Goal: Check status: Check status

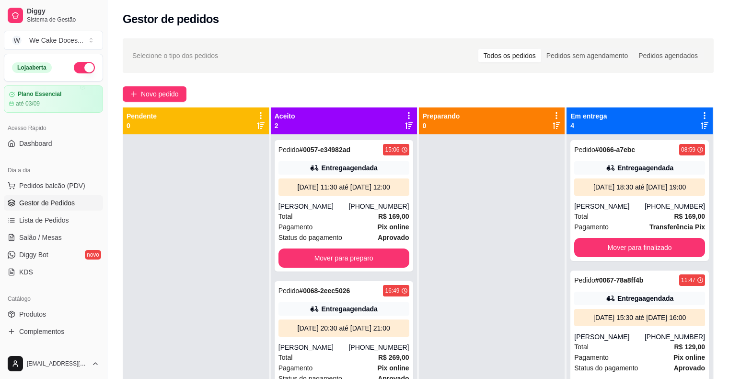
scroll to position [146, 0]
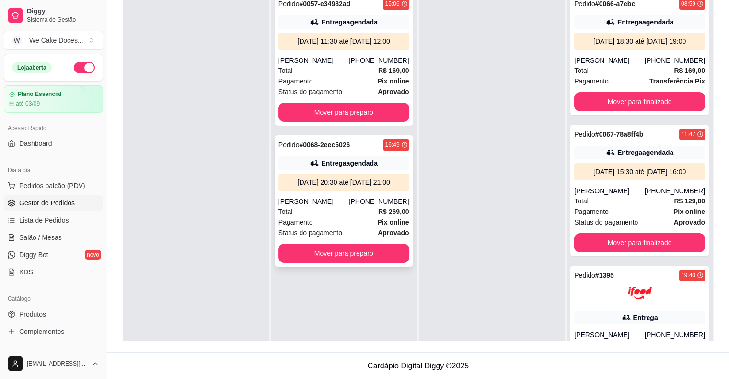
click at [343, 211] on div "Total R$ 269,00" at bounding box center [343, 211] width 131 height 11
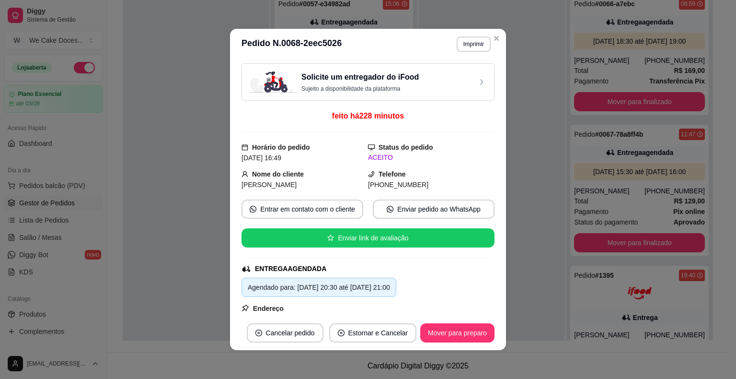
click at [395, 78] on h3 "Solicite um entregador do iFood" at bounding box center [359, 77] width 117 height 12
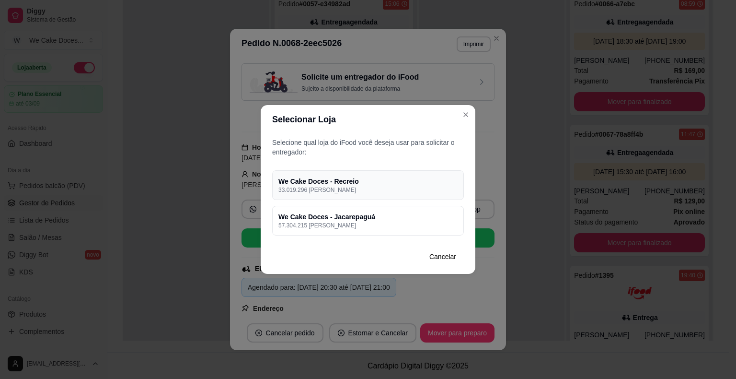
click at [404, 178] on h4 "We Cake Doces - Recreio" at bounding box center [367, 181] width 179 height 10
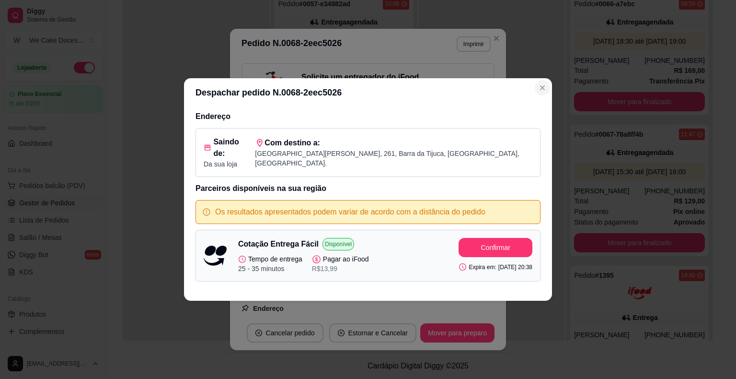
click at [544, 88] on button "Close" at bounding box center [542, 87] width 15 height 15
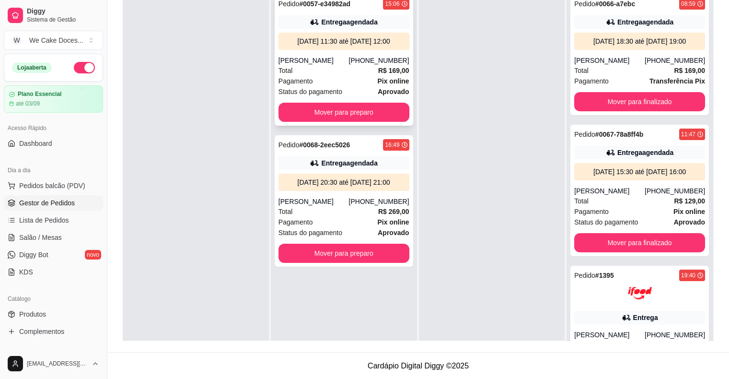
click at [345, 62] on div "[PERSON_NAME]" at bounding box center [313, 61] width 70 height 10
click at [337, 197] on div "[PERSON_NAME]" at bounding box center [313, 202] width 70 height 10
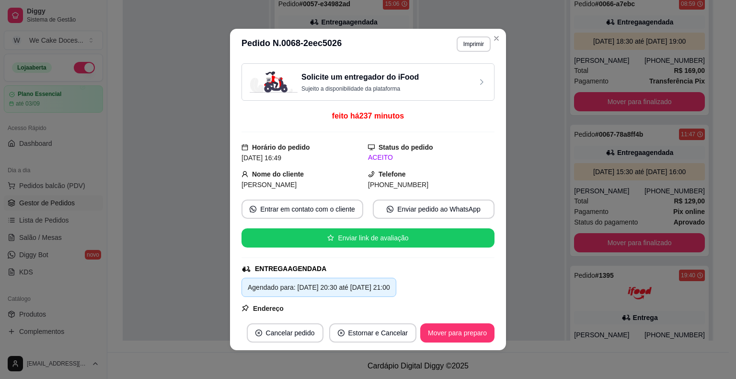
click at [385, 147] on div "Solicite um entregador do iFood Sujeito a disponibilidade da plataforma feito h…" at bounding box center [368, 187] width 253 height 248
click at [368, 83] on div "Solicite um entregador do iFood Sujeito a disponibilidade da plataforma" at bounding box center [359, 81] width 117 height 21
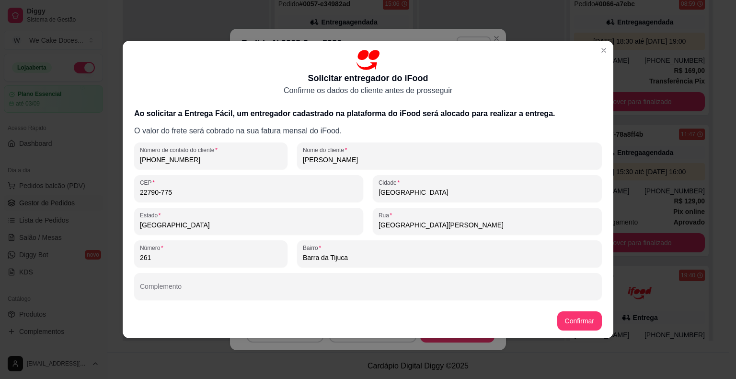
click at [456, 244] on div "Ao solicitar a Entrega Fácil, um entregador cadastrado na plataforma do iFood s…" at bounding box center [368, 203] width 491 height 199
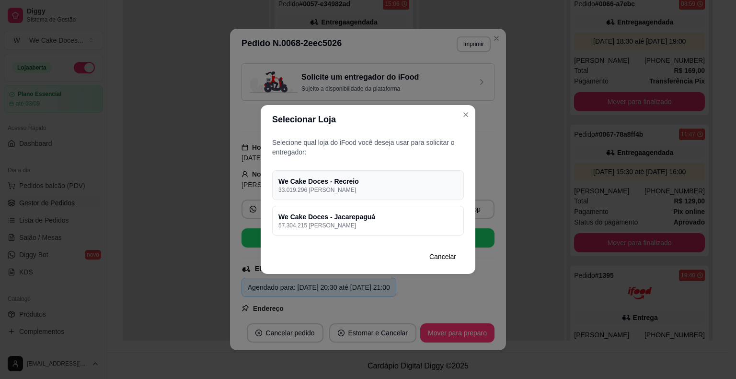
click at [399, 175] on div "We Cake Doces - Recreio 33.019.296 [PERSON_NAME]" at bounding box center [368, 185] width 192 height 30
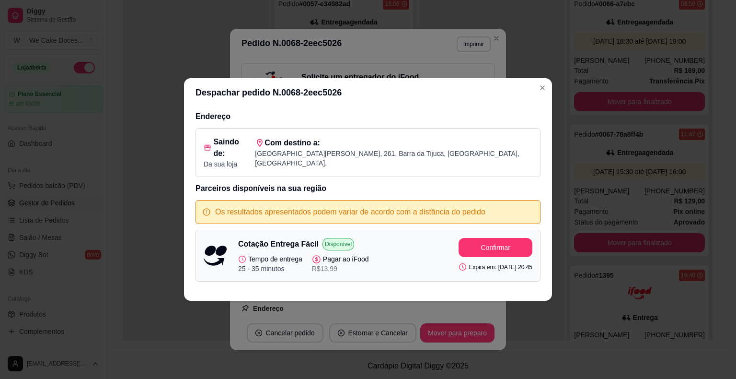
click at [388, 230] on div "Cotação Entrega Fácil Disponível Tempo de entrega 25 - 35 minutos Pagar ao iFoo…" at bounding box center [368, 256] width 345 height 52
click at [544, 92] on icon "Close" at bounding box center [543, 88] width 8 height 8
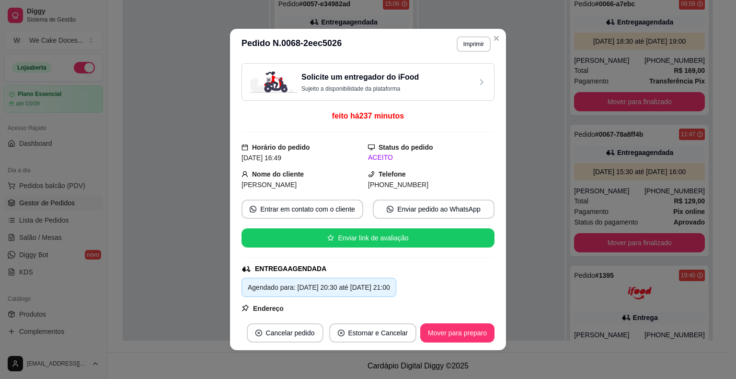
click at [360, 82] on h3 "Solicite um entregador do iFood" at bounding box center [359, 77] width 117 height 12
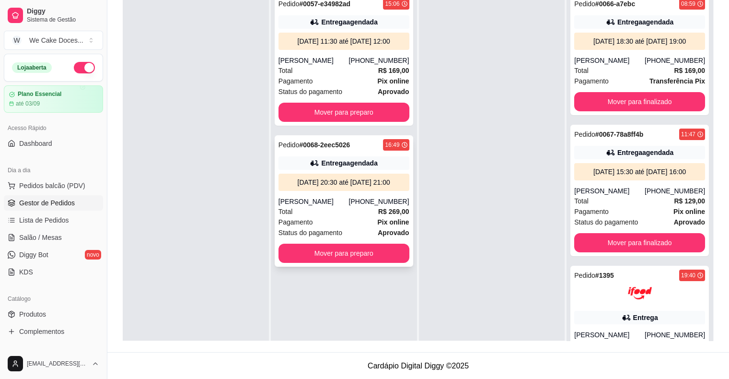
click at [361, 149] on div "Pedido # 0068-2eec5026 16:49" at bounding box center [343, 145] width 131 height 12
click at [332, 156] on div "Entrega agendada" at bounding box center [343, 162] width 131 height 13
click at [332, 163] on div "Entrega agendada" at bounding box center [349, 163] width 56 height 10
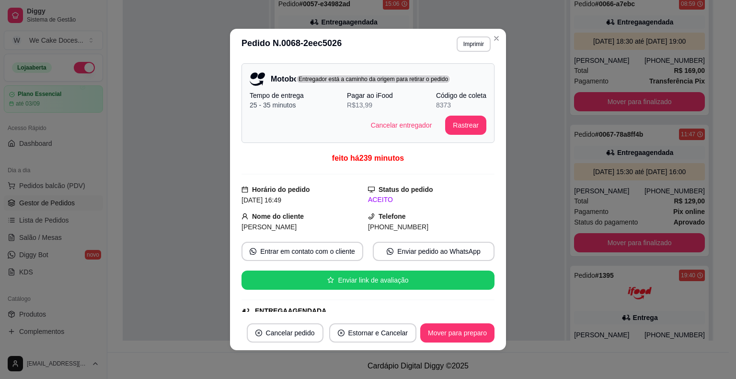
drag, startPoint x: 498, startPoint y: 32, endPoint x: 482, endPoint y: 47, distance: 22.7
click at [482, 47] on header "**********" at bounding box center [368, 44] width 276 height 31
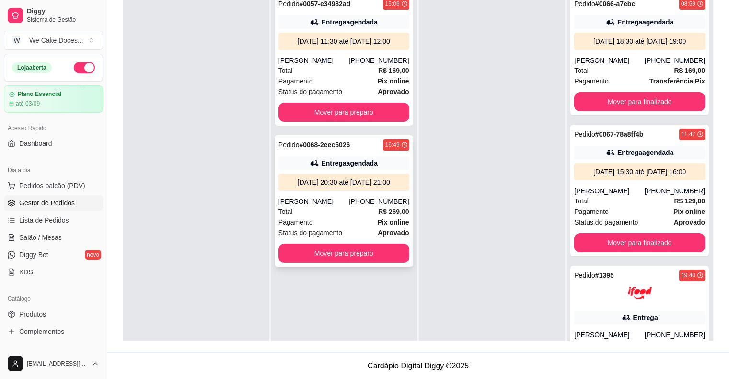
click at [336, 218] on div "Pagamento Pix online" at bounding box center [343, 222] width 131 height 11
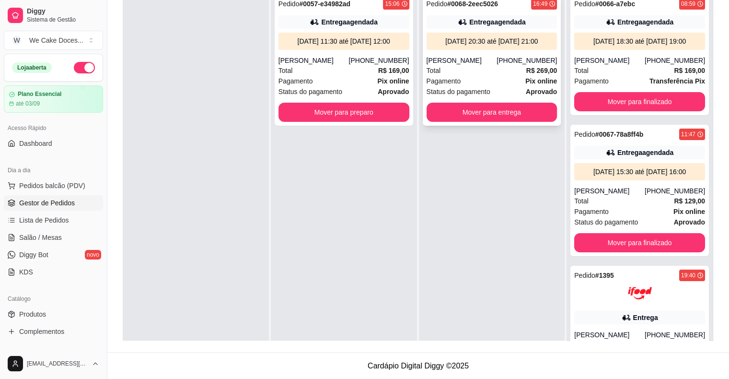
click at [523, 22] on div "Entrega agendada" at bounding box center [492, 21] width 131 height 13
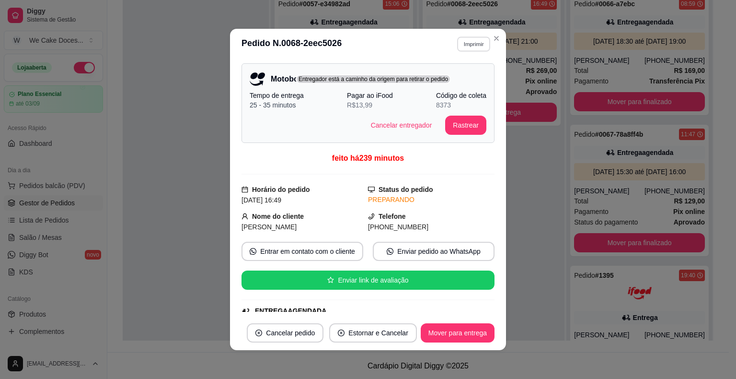
click at [475, 43] on button "Imprimir" at bounding box center [473, 43] width 33 height 15
click at [396, 45] on header "**********" at bounding box center [368, 44] width 276 height 31
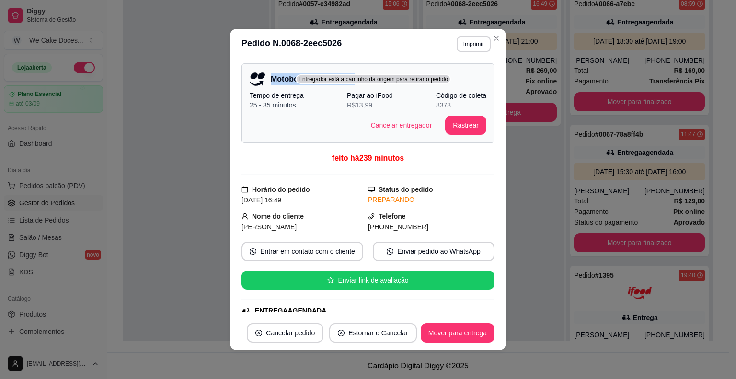
click at [396, 45] on header "**********" at bounding box center [368, 44] width 276 height 31
click at [473, 49] on button "Imprimir" at bounding box center [473, 43] width 33 height 15
click at [455, 75] on button "IMPRESSORA" at bounding box center [452, 77] width 67 height 15
